Goal: Task Accomplishment & Management: Complete application form

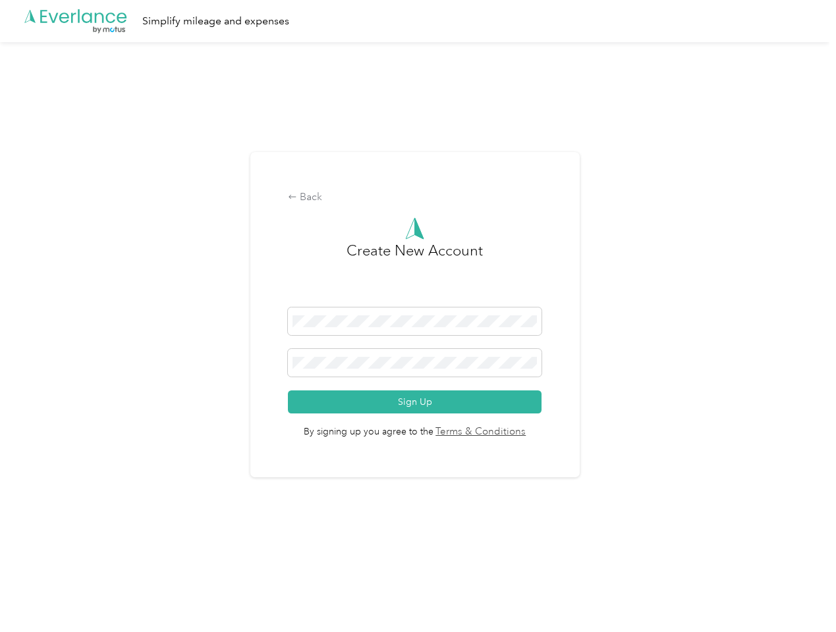
click at [417, 299] on h3 "Create New Account" at bounding box center [414, 274] width 136 height 68
click at [417, 21] on div ".cls-1 { fill: #00adee; } .cls-2 { fill: #fff; } .cls-3 { fill: #707372; } .cls…" at bounding box center [414, 21] width 829 height 42
click at [417, 198] on div "Back" at bounding box center [414, 198] width 253 height 16
click at [417, 402] on button "Sign Up" at bounding box center [414, 401] width 253 height 23
